Goal: Find specific fact: Find specific fact

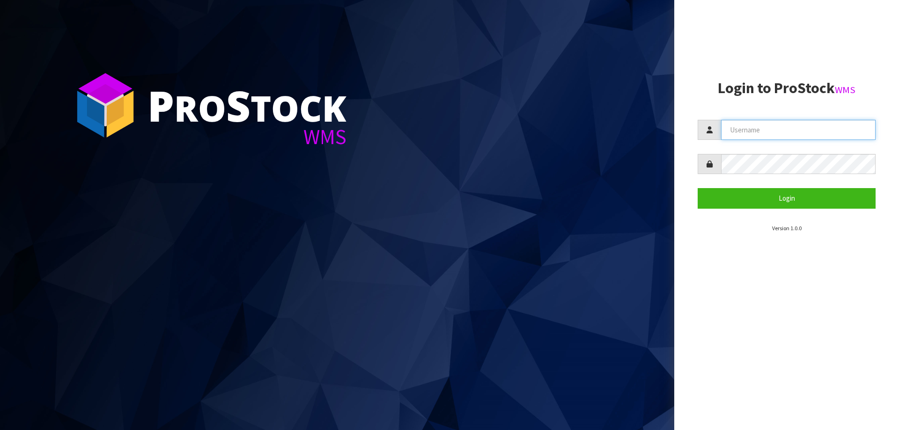
click at [777, 126] on input "text" at bounding box center [798, 130] width 155 height 20
type input "KitchenAid"
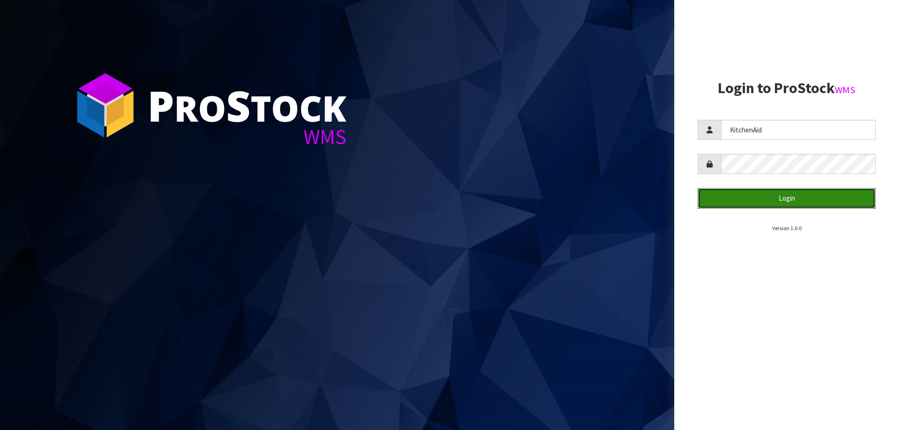
click at [772, 201] on button "Login" at bounding box center [787, 198] width 178 height 20
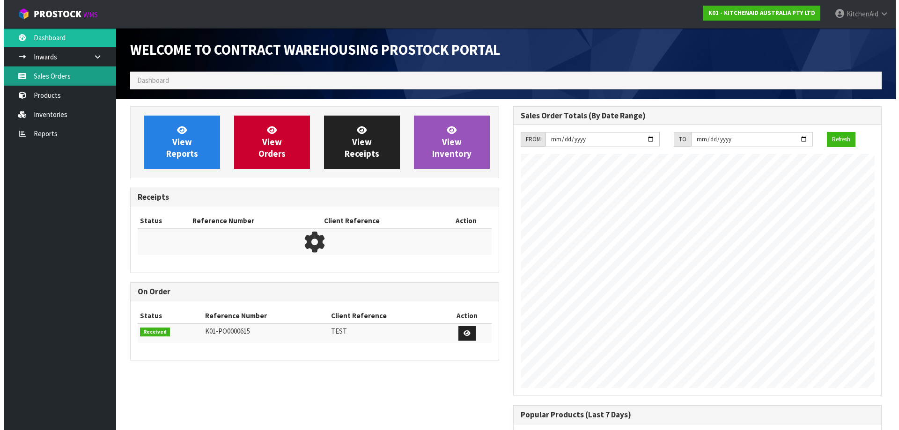
scroll to position [519, 383]
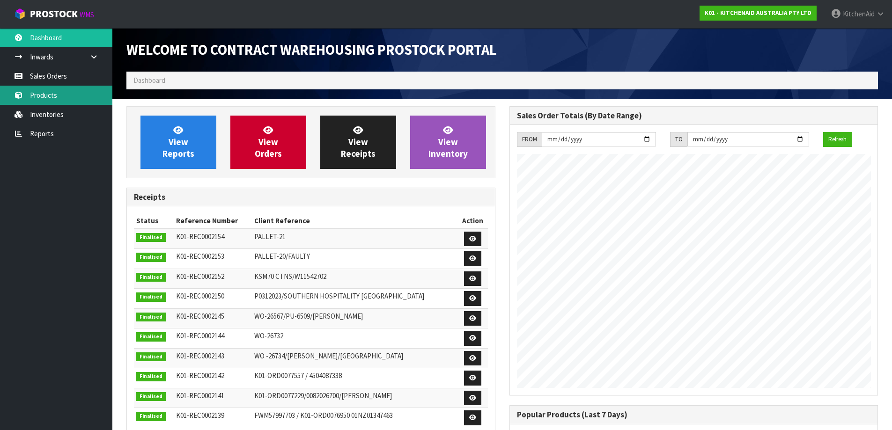
click at [53, 98] on link "Products" at bounding box center [56, 95] width 112 height 19
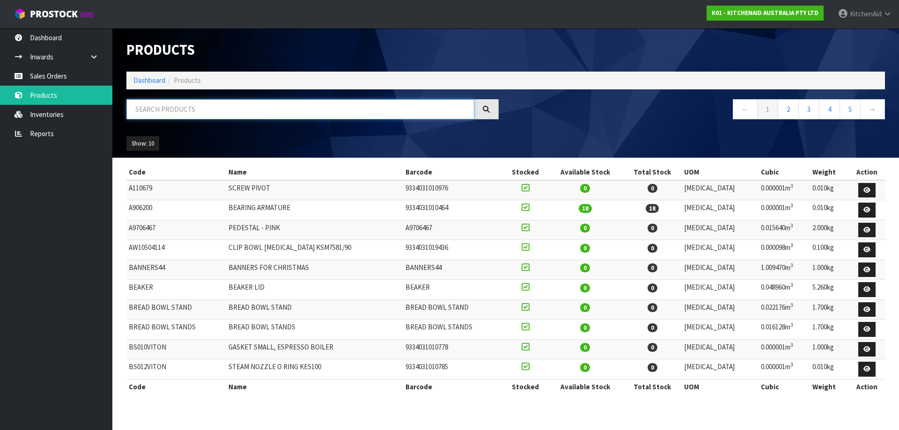
click at [328, 115] on input "text" at bounding box center [300, 109] width 348 height 20
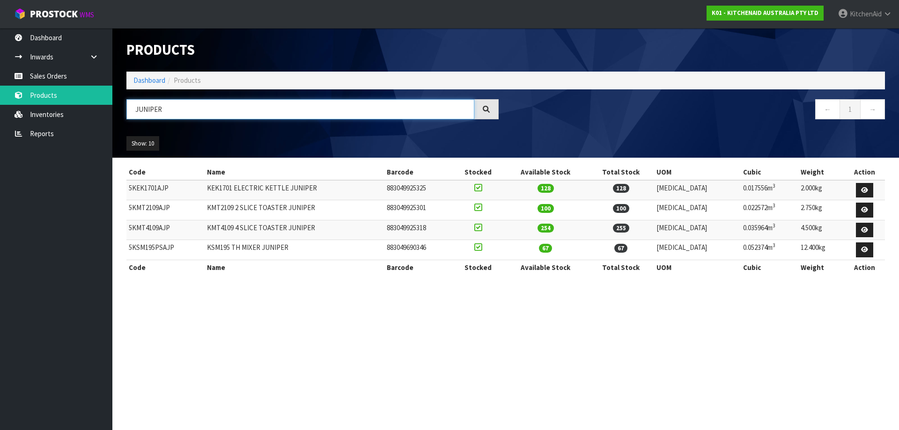
type input "JUNIPER"
drag, startPoint x: 462, startPoint y: 247, endPoint x: 406, endPoint y: 248, distance: 56.7
click at [406, 248] on td "883049690346" at bounding box center [419, 250] width 69 height 20
copy td "883049690346"
